Goal: Task Accomplishment & Management: Use online tool/utility

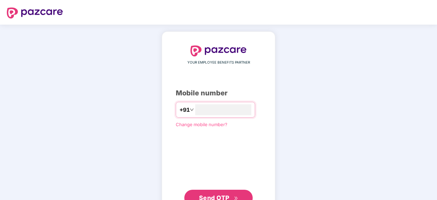
type input "**********"
click at [204, 192] on button "Send OTP" at bounding box center [218, 198] width 68 height 16
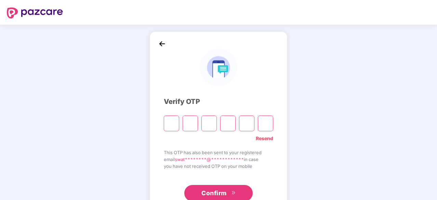
type input "*"
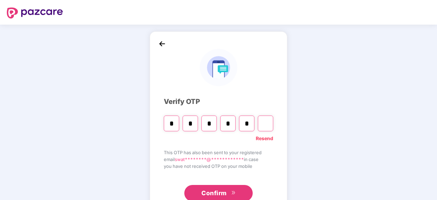
type input "*"
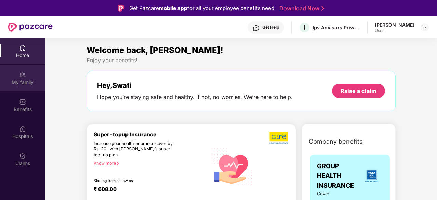
drag, startPoint x: 437, startPoint y: 63, endPoint x: 26, endPoint y: 82, distance: 411.1
click at [26, 82] on div "My family" at bounding box center [22, 82] width 45 height 7
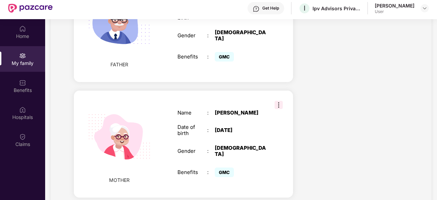
scroll to position [38, 0]
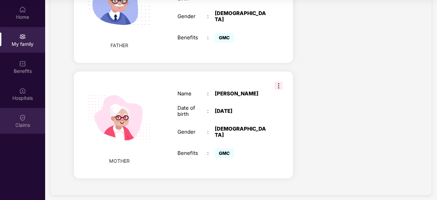
click at [26, 116] on div "Claims" at bounding box center [22, 121] width 45 height 26
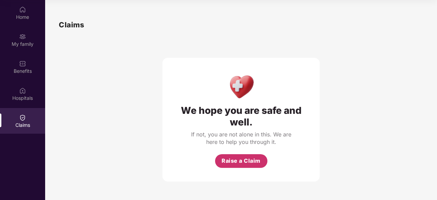
click at [226, 163] on span "Raise a Claim" at bounding box center [240, 160] width 39 height 9
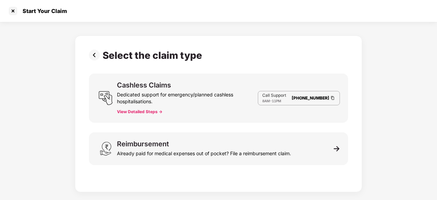
scroll to position [16, 0]
click at [146, 111] on button "View Detailed Steps ->" at bounding box center [139, 111] width 45 height 5
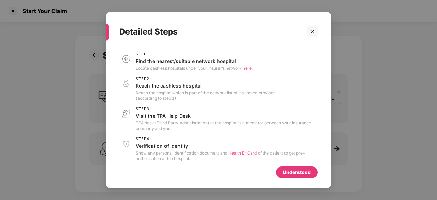
click at [248, 70] on span "here." at bounding box center [248, 68] width 10 height 5
click at [234, 154] on span "Health E-Card" at bounding box center [242, 152] width 28 height 5
click at [248, 67] on span "here." at bounding box center [248, 68] width 10 height 5
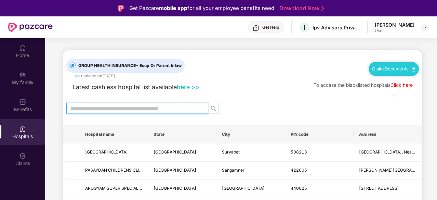
click at [139, 105] on input "text" at bounding box center [134, 109] width 128 height 8
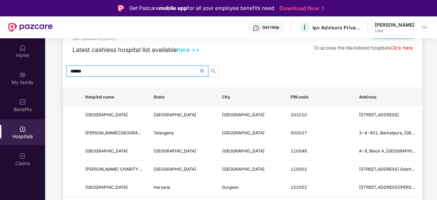
scroll to position [38, 0]
type input "******"
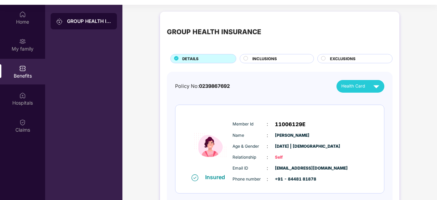
scroll to position [38, 0]
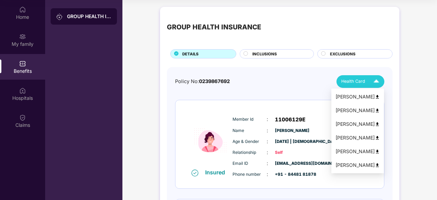
click at [356, 82] on span "Health Card" at bounding box center [353, 81] width 24 height 7
click at [380, 95] on img at bounding box center [376, 96] width 5 height 5
click at [362, 82] on span "Health Card" at bounding box center [353, 81] width 24 height 7
click at [380, 165] on img at bounding box center [376, 165] width 5 height 5
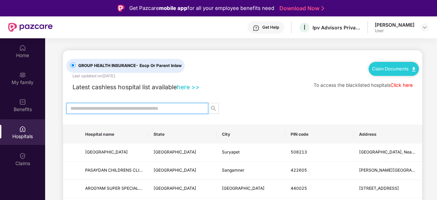
click at [187, 106] on input "text" at bounding box center [134, 109] width 128 height 8
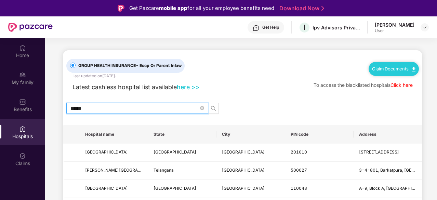
type input "******"
click at [54, 164] on main "GROUP HEALTH INSURANCE - Escp Or Parent Inlaw Last updated on 26 Aug 2025 . Cla…" at bounding box center [240, 157] width 391 height 239
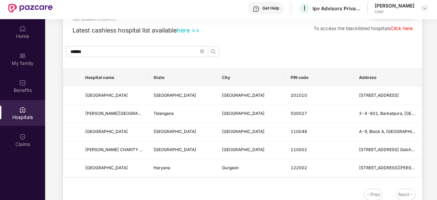
scroll to position [38, 0]
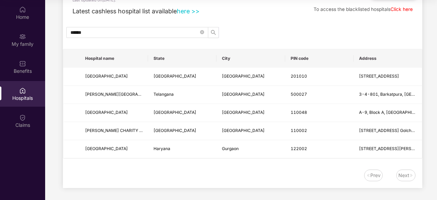
click at [407, 175] on div "Next" at bounding box center [403, 175] width 11 height 8
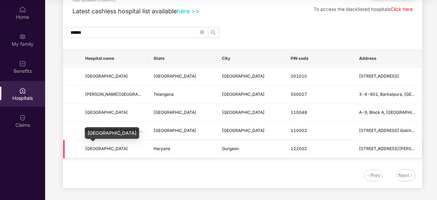
click at [107, 147] on span "SHROFF EYE CENTRE" at bounding box center [106, 148] width 43 height 5
